Goal: Task Accomplishment & Management: Manage account settings

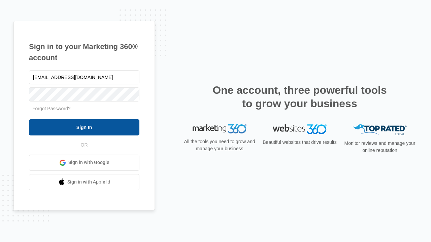
click at [84, 127] on input "Sign In" at bounding box center [84, 128] width 110 height 16
